Goal: Task Accomplishment & Management: Manage account settings

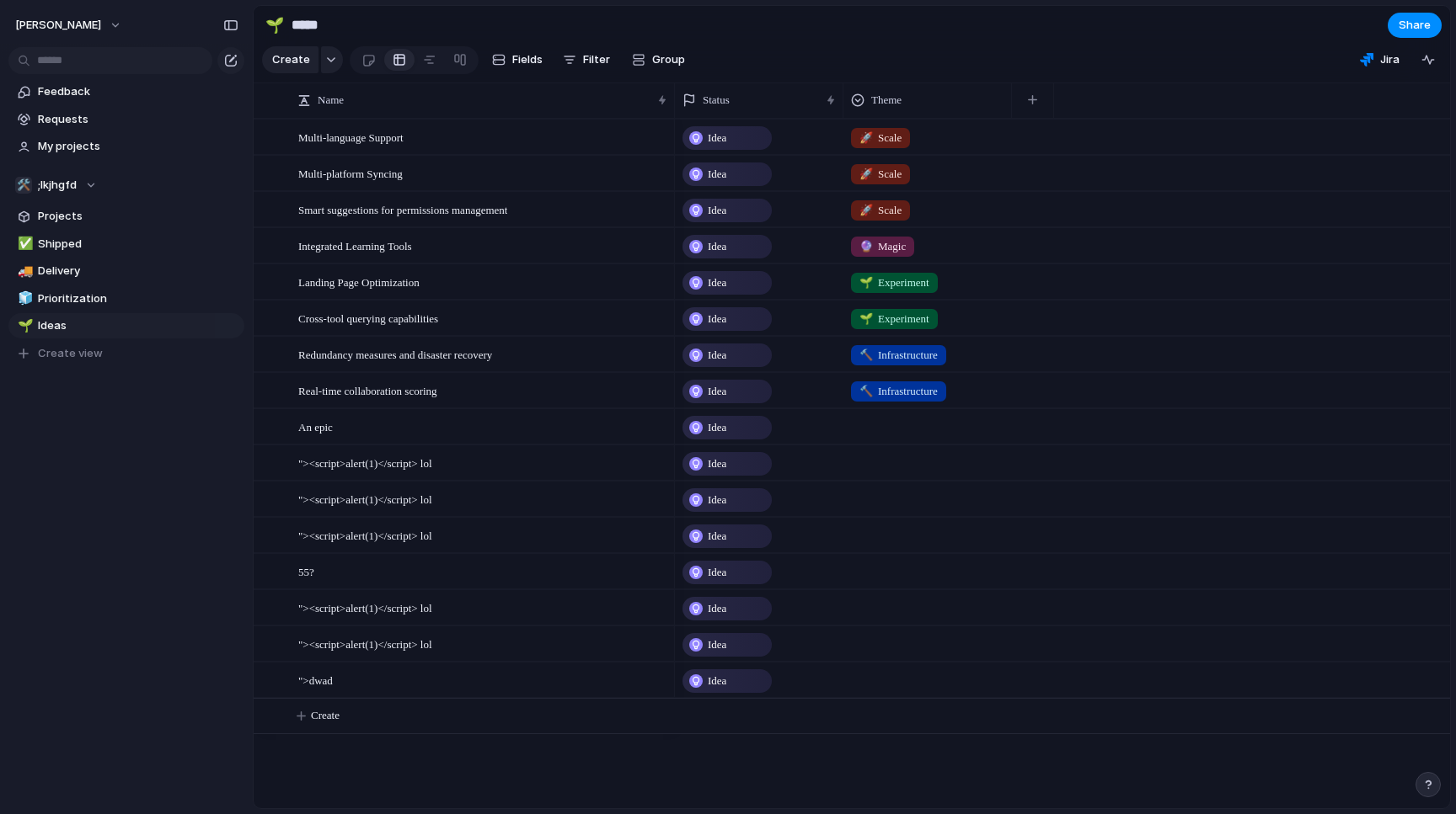
click at [152, 495] on div "Feedback Requests My projects 🛠️ ;lkjhgfd Projects ✅ Shipped 🚚 Delivery 🧊 Prior…" at bounding box center [126, 251] width 253 height 503
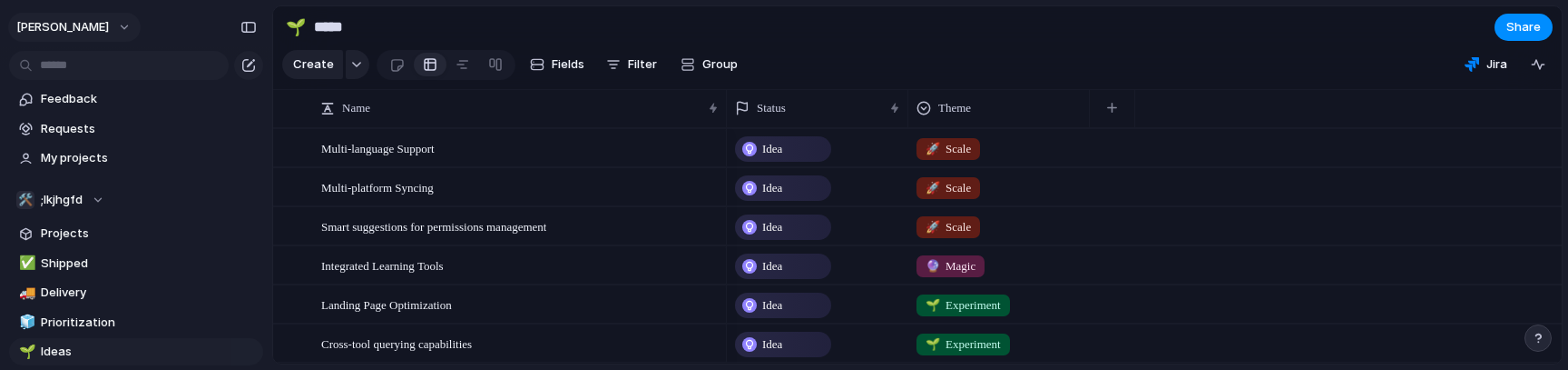
click at [51, 30] on span "[PERSON_NAME]" at bounding box center [63, 27] width 93 height 18
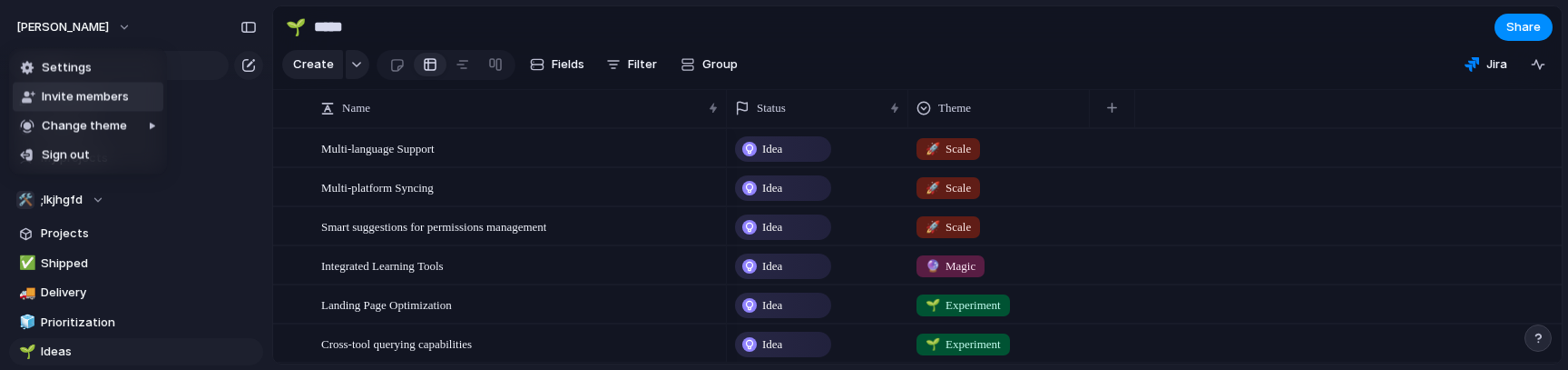
click at [232, 88] on div "Settings Invite members Change theme Sign out" at bounding box center [784, 185] width 1568 height 370
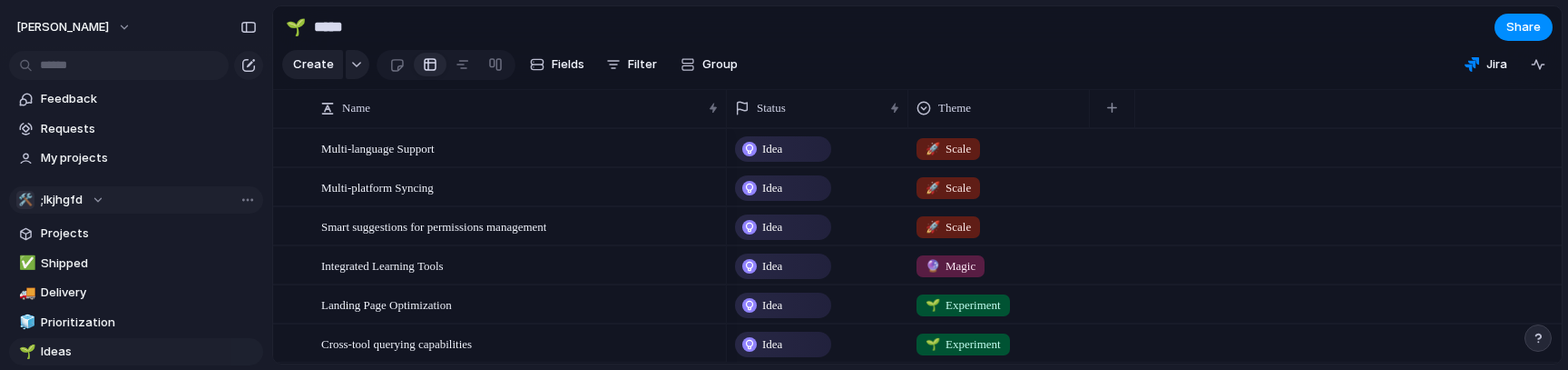
click at [96, 195] on div "🛠️ ;lkjhgfd" at bounding box center [60, 200] width 88 height 18
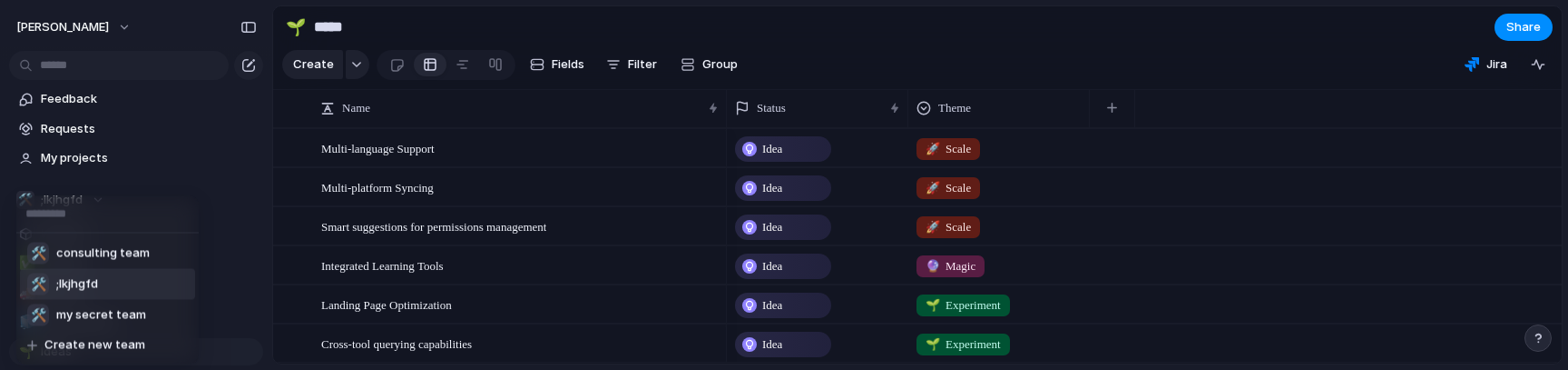
click at [206, 148] on div "🛠️ consulting team 🛠️ ;lkjhgfd 🛠️ my secret team Create new team" at bounding box center [784, 185] width 1568 height 370
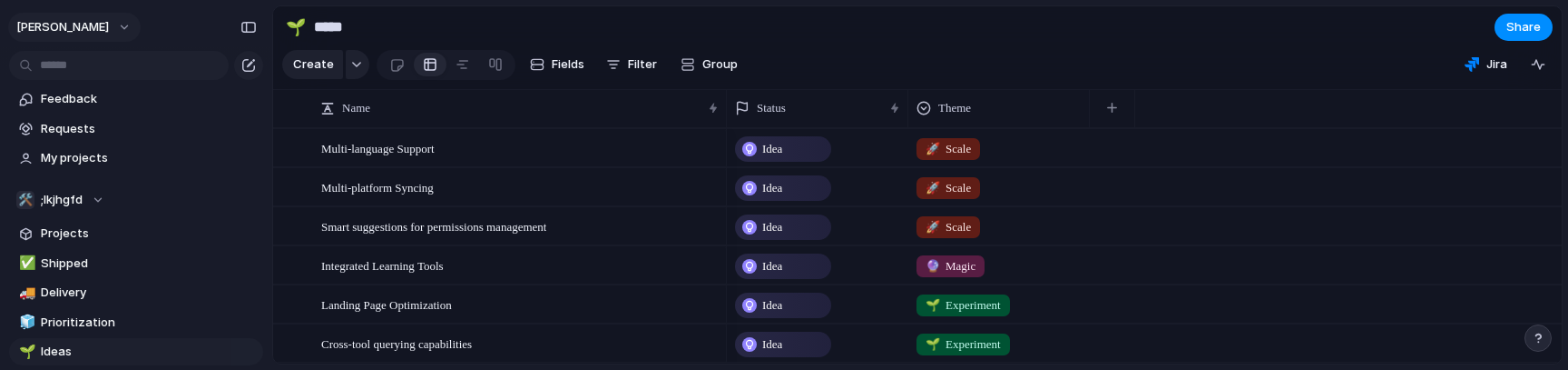
click at [89, 27] on button "[PERSON_NAME]" at bounding box center [74, 27] width 133 height 29
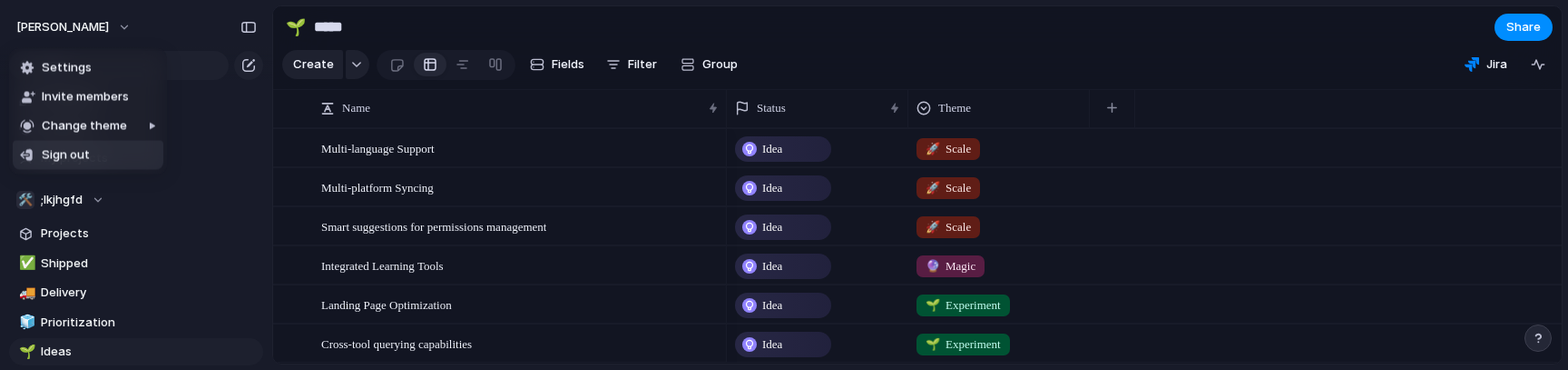
click at [77, 162] on span "Sign out" at bounding box center [65, 155] width 48 height 18
